Goal: Information Seeking & Learning: Check status

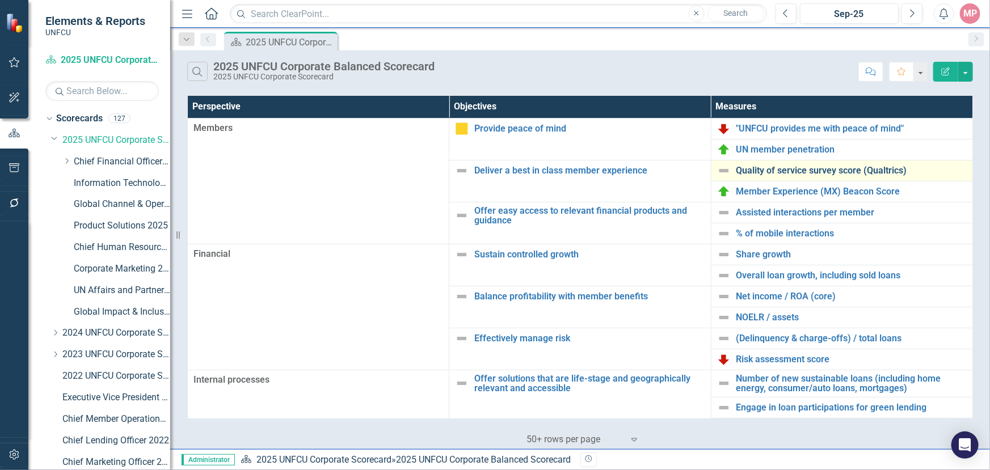
click at [787, 170] on link "Quality of service survey score (Qualtrics)" at bounding box center [851, 171] width 230 height 10
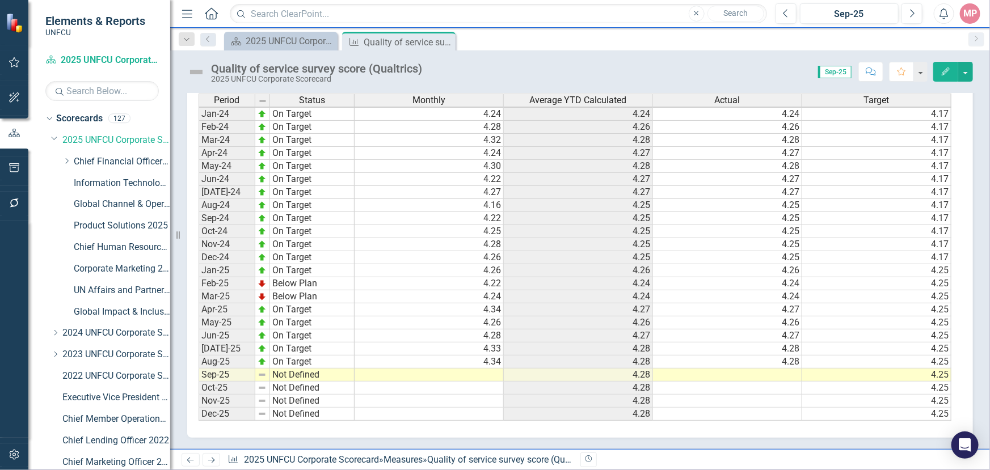
scroll to position [2, 0]
click at [446, 40] on icon "Close" at bounding box center [444, 41] width 11 height 9
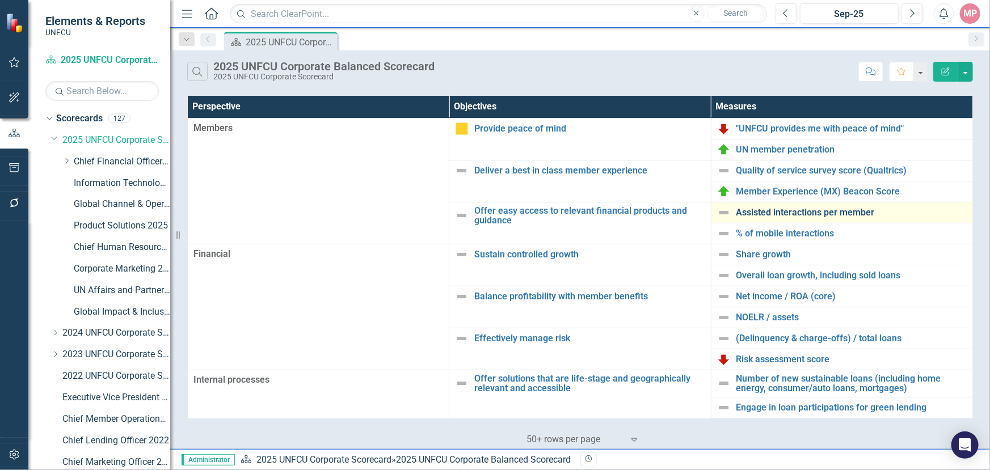
click at [803, 216] on link "Assisted interactions per member" at bounding box center [851, 213] width 230 height 10
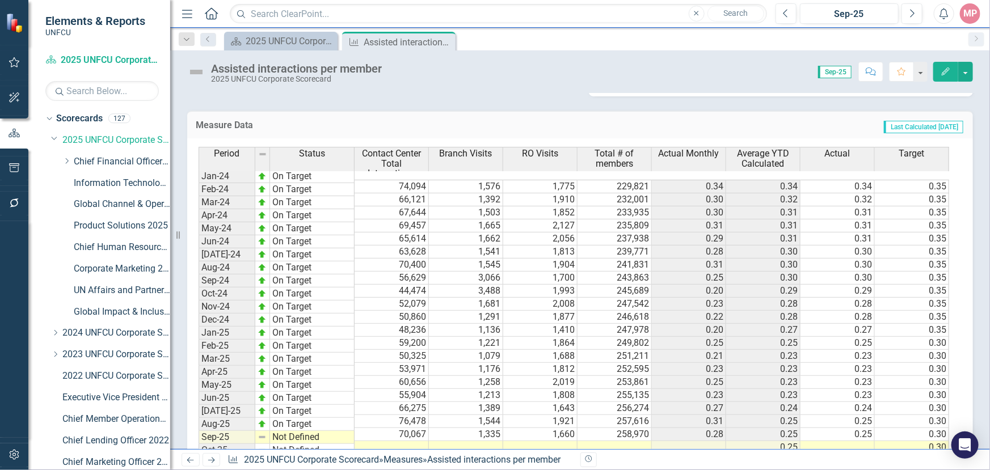
scroll to position [533, 0]
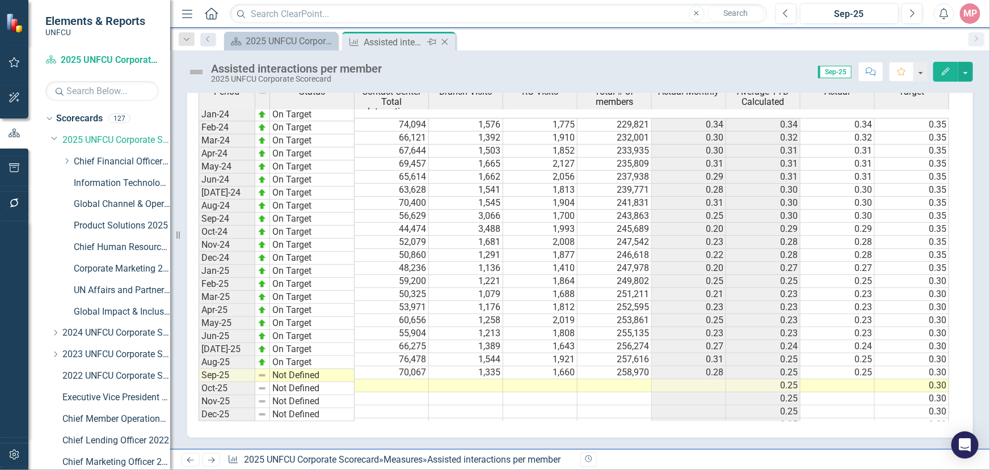
click at [443, 39] on icon "Close" at bounding box center [444, 41] width 11 height 9
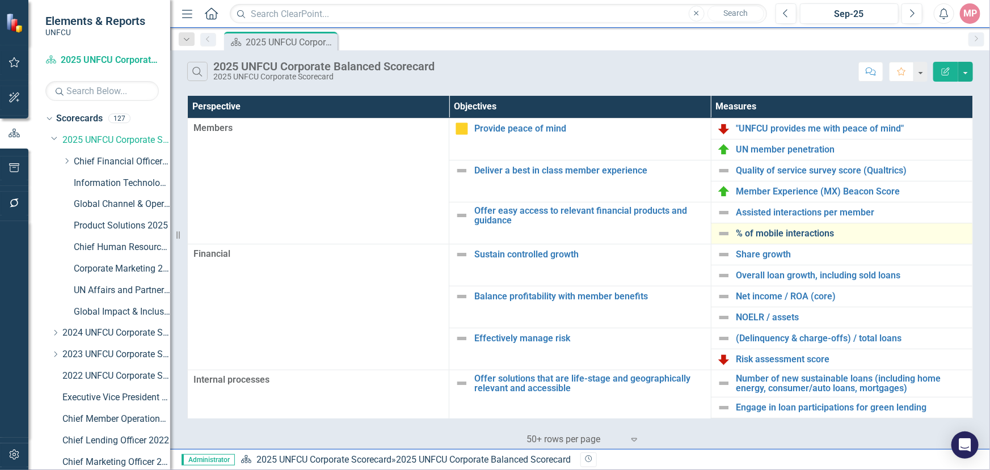
click at [773, 235] on link "% of mobile interactions" at bounding box center [851, 234] width 230 height 10
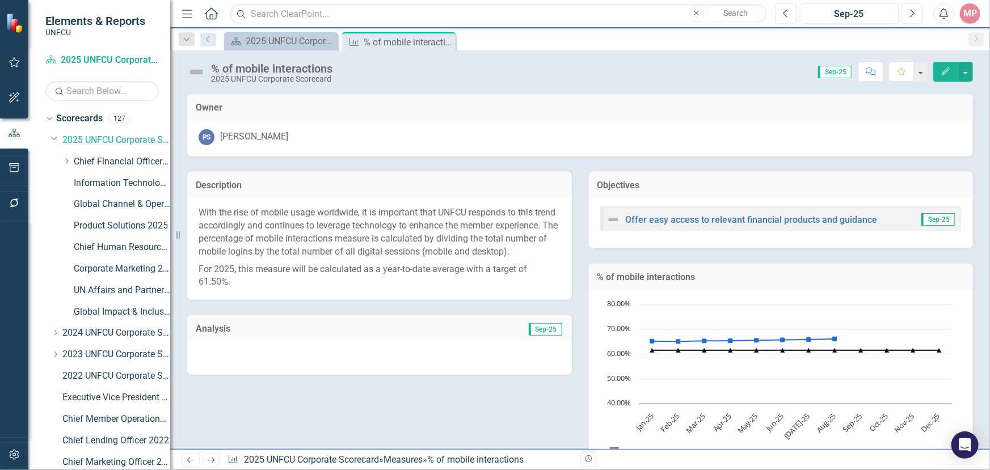
scroll to position [443, 0]
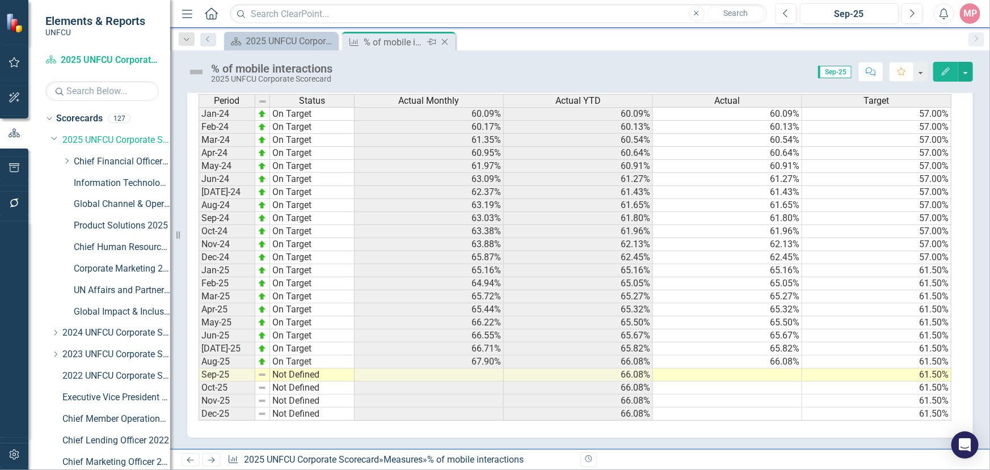
click at [445, 40] on icon at bounding box center [445, 42] width 6 height 6
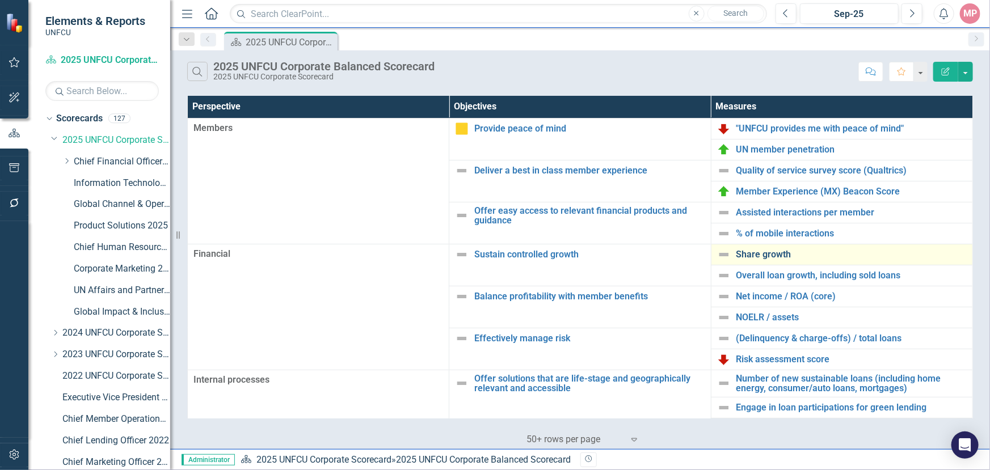
click at [767, 255] on link "Share growth" at bounding box center [851, 255] width 230 height 10
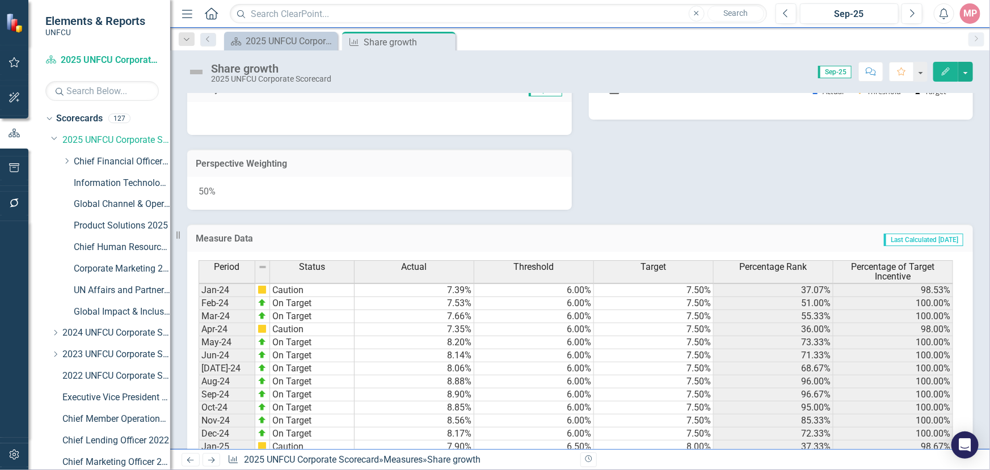
scroll to position [2, 0]
click at [917, 187] on div "Description Share growth is calculated by analyzing the net percentage change i…" at bounding box center [580, 3] width 803 height 414
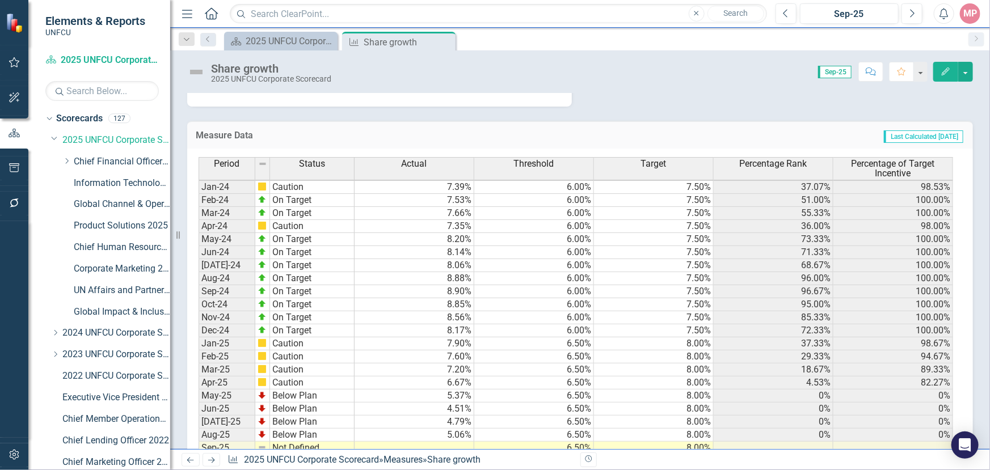
scroll to position [2, 0]
click at [448, 40] on icon "Close" at bounding box center [444, 41] width 11 height 9
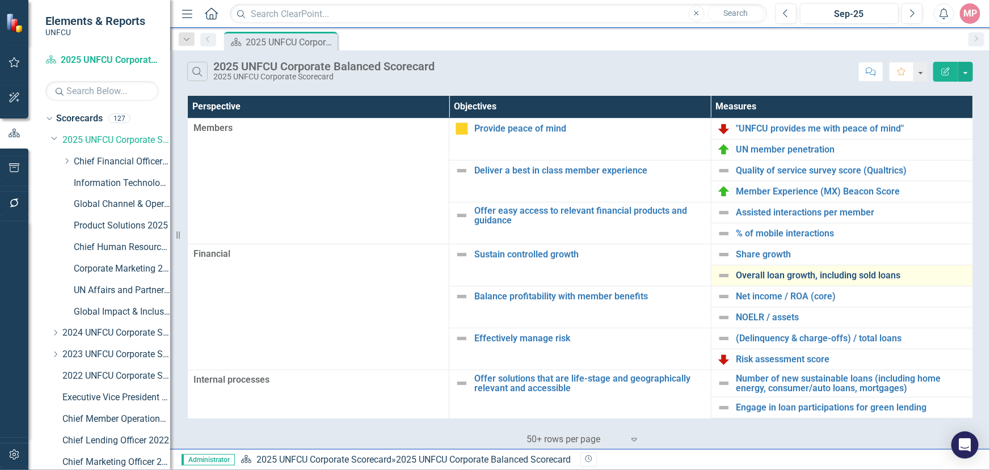
click at [792, 277] on link "Overall loan growth, including sold loans" at bounding box center [851, 276] width 230 height 10
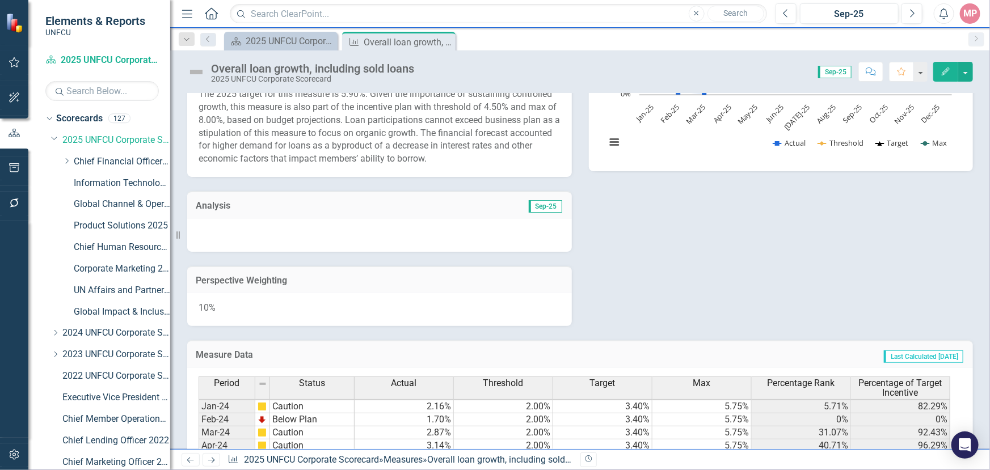
scroll to position [2, 0]
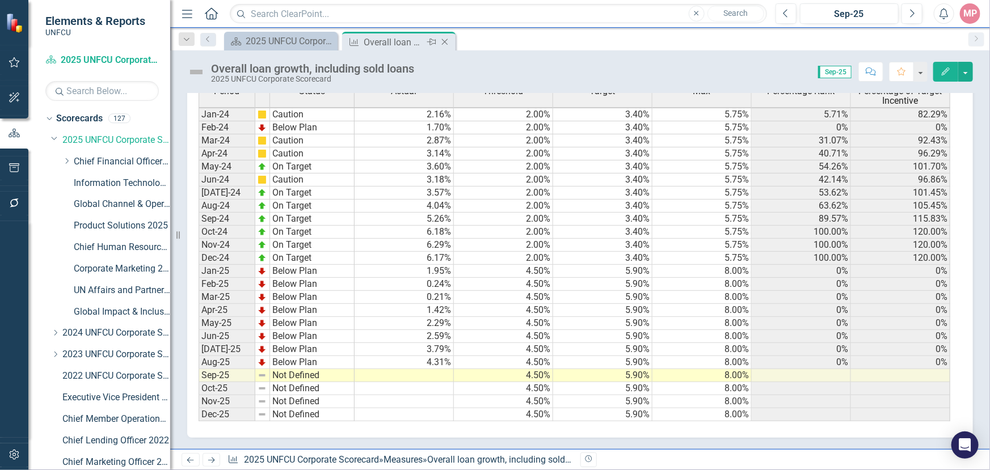
click at [445, 41] on icon at bounding box center [445, 42] width 6 height 6
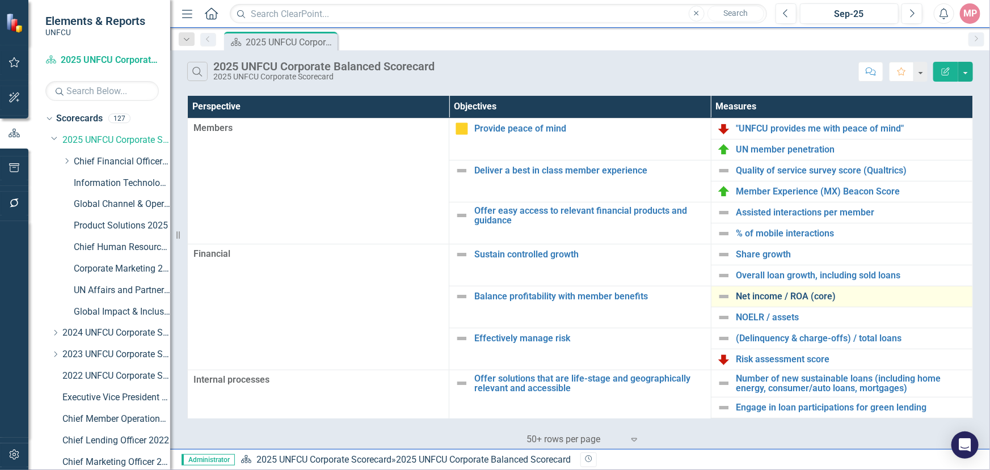
click at [766, 295] on link "Net income / ROA (core)" at bounding box center [851, 297] width 230 height 10
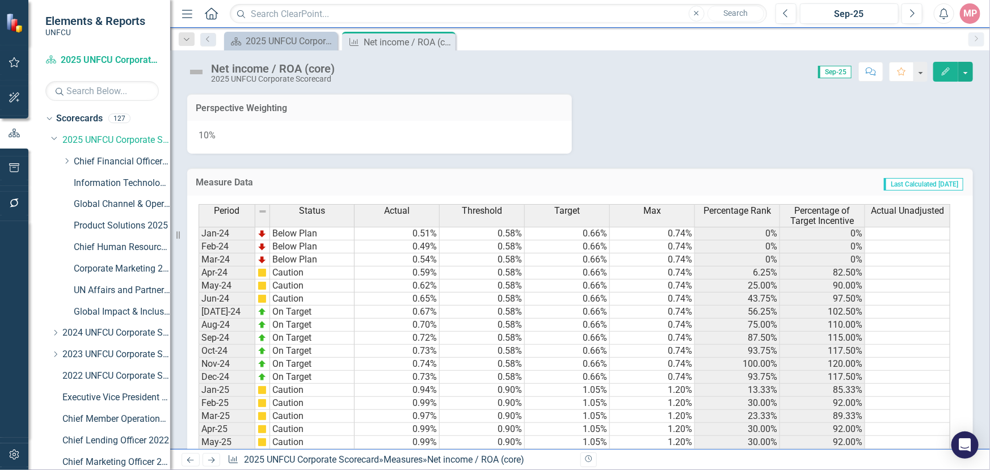
scroll to position [603, 0]
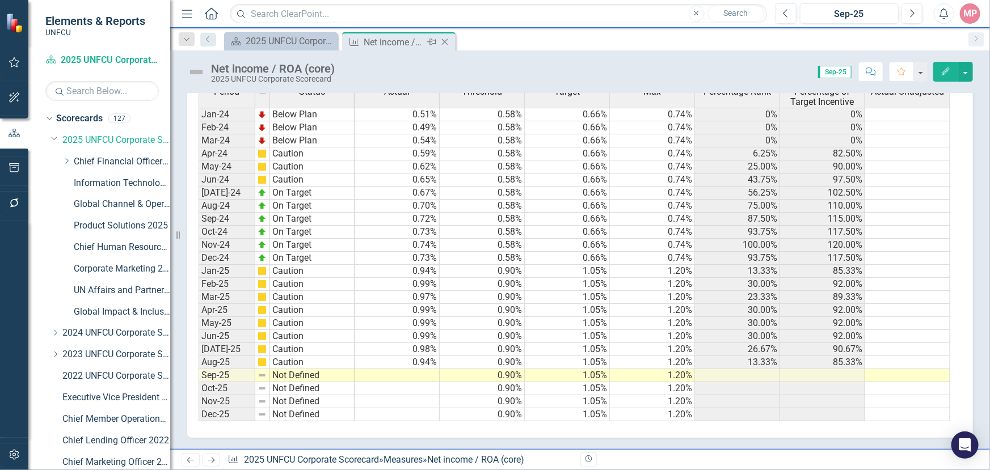
click at [448, 45] on icon "Close" at bounding box center [444, 41] width 11 height 9
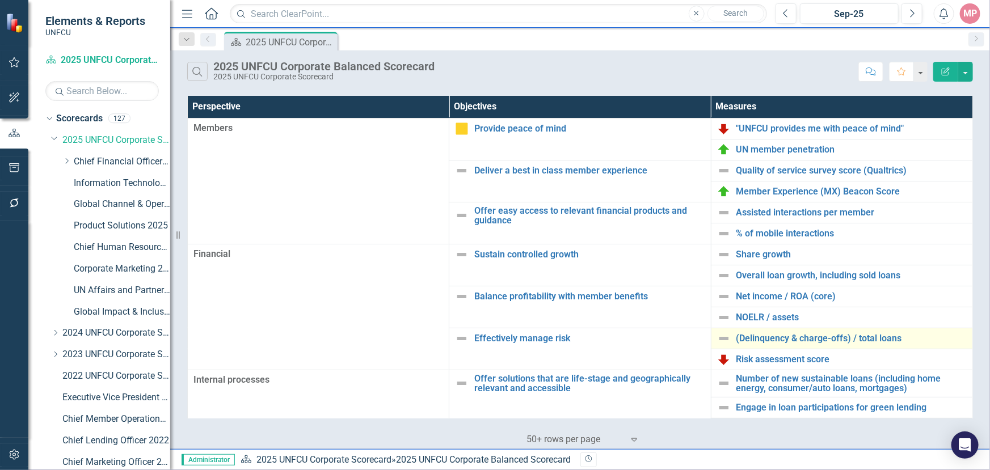
scroll to position [103, 0]
